Goal: Navigation & Orientation: Find specific page/section

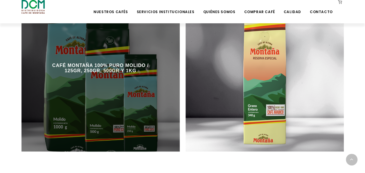
scroll to position [349, 0]
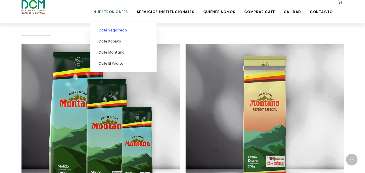
click at [130, 31] on link "Café Segafredo" at bounding box center [123, 30] width 60 height 11
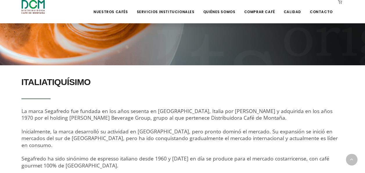
scroll to position [165, 0]
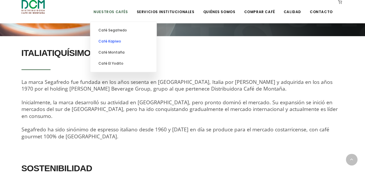
click at [124, 42] on link "Café Kapiwo" at bounding box center [123, 41] width 60 height 11
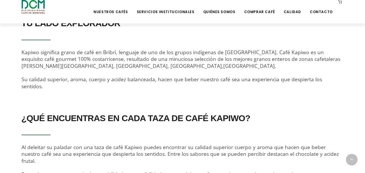
scroll to position [174, 0]
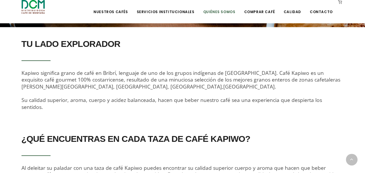
click at [230, 12] on link "Quiénes Somos" at bounding box center [219, 8] width 39 height 14
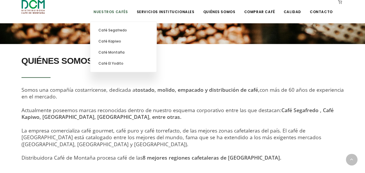
scroll to position [145, 0]
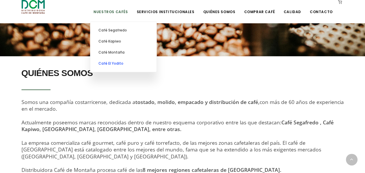
click at [131, 65] on link "Café El Yodito" at bounding box center [123, 63] width 60 height 11
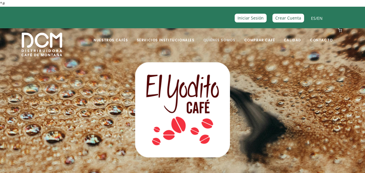
click at [237, 41] on link "Quiénes Somos" at bounding box center [219, 36] width 39 height 14
